Goal: Transaction & Acquisition: Download file/media

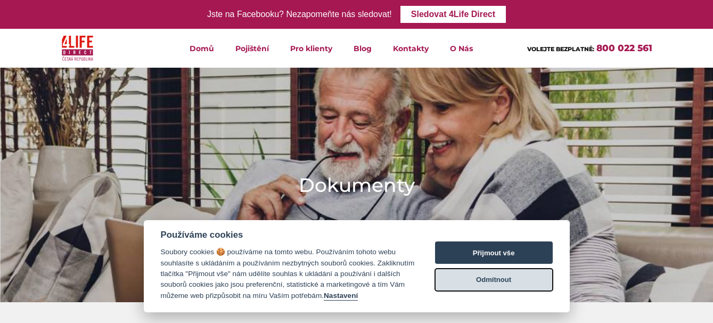
click at [498, 280] on button "Odmítnout" at bounding box center [494, 279] width 118 height 22
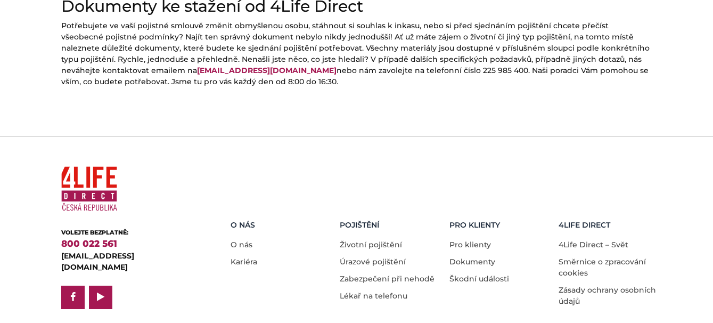
scroll to position [586, 0]
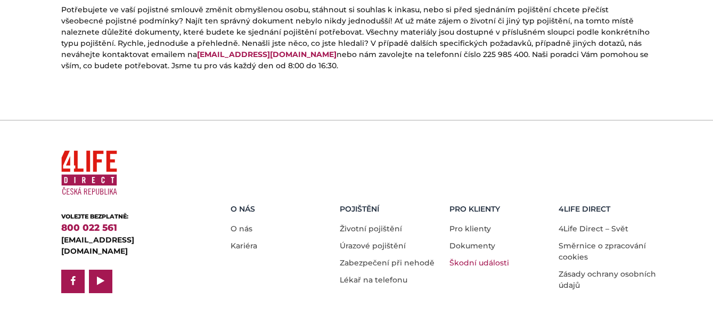
click at [490, 258] on link "Škodní události" at bounding box center [480, 263] width 60 height 10
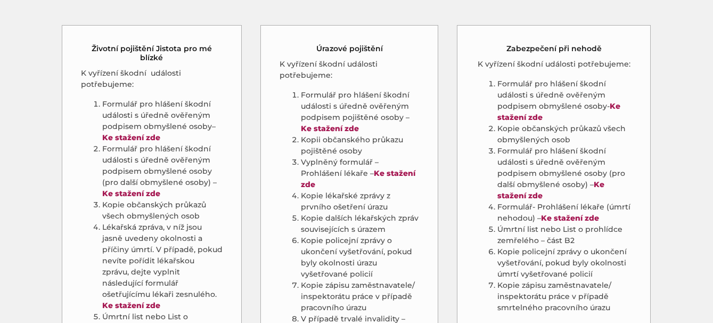
scroll to position [586, 0]
click at [133, 132] on strong "Ke stažení zde" at bounding box center [131, 137] width 58 height 10
click at [142, 188] on strong "Ke stažení zde" at bounding box center [131, 193] width 58 height 10
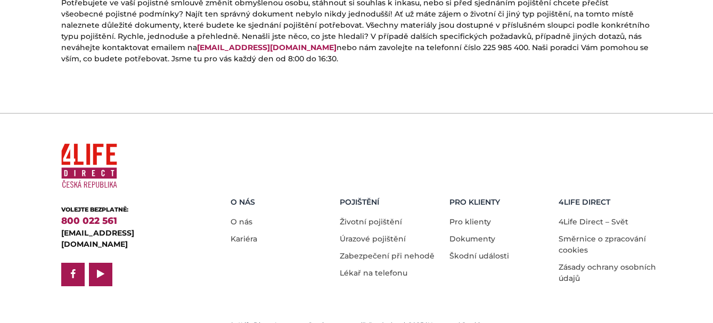
scroll to position [597, 0]
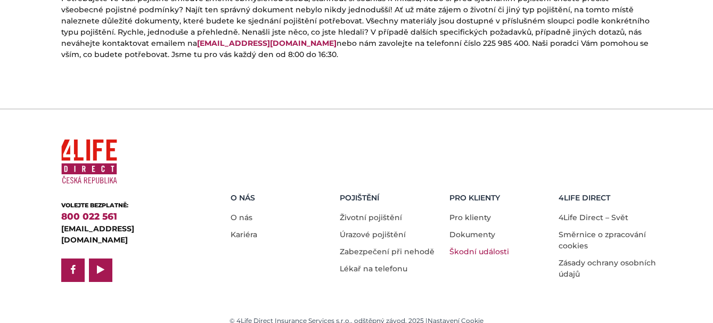
click at [485, 247] on link "Škodní události" at bounding box center [480, 252] width 60 height 10
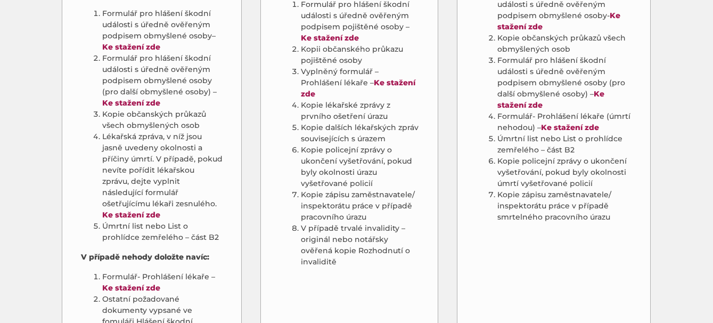
scroll to position [692, 0]
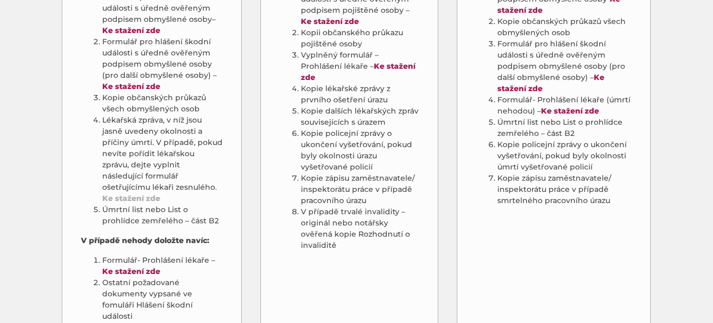
click at [129, 193] on link "Ke stažení zde" at bounding box center [131, 198] width 58 height 10
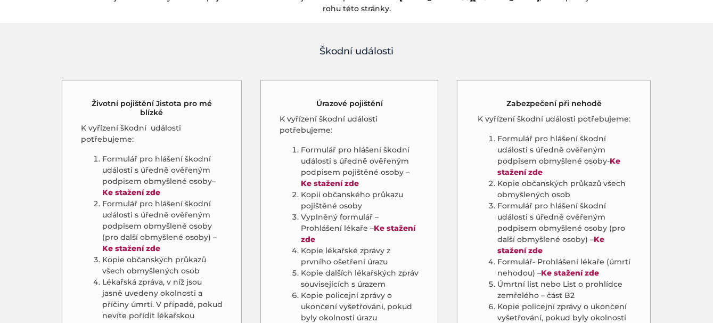
scroll to position [533, 0]
